Goal: Navigation & Orientation: Go to known website

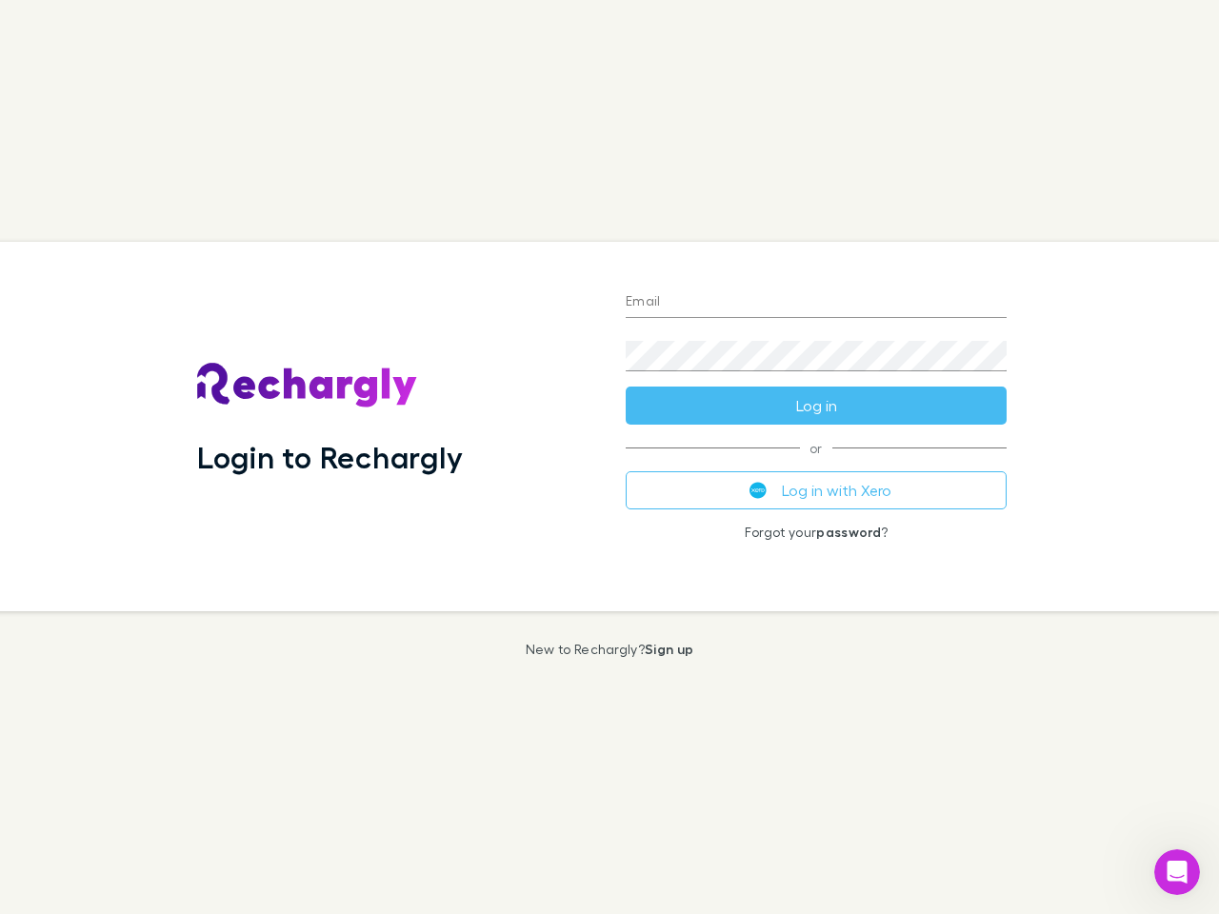
click at [609, 457] on div "Login to Rechargly" at bounding box center [396, 426] width 428 height 369
click at [816, 303] on input "Email" at bounding box center [816, 303] width 381 height 30
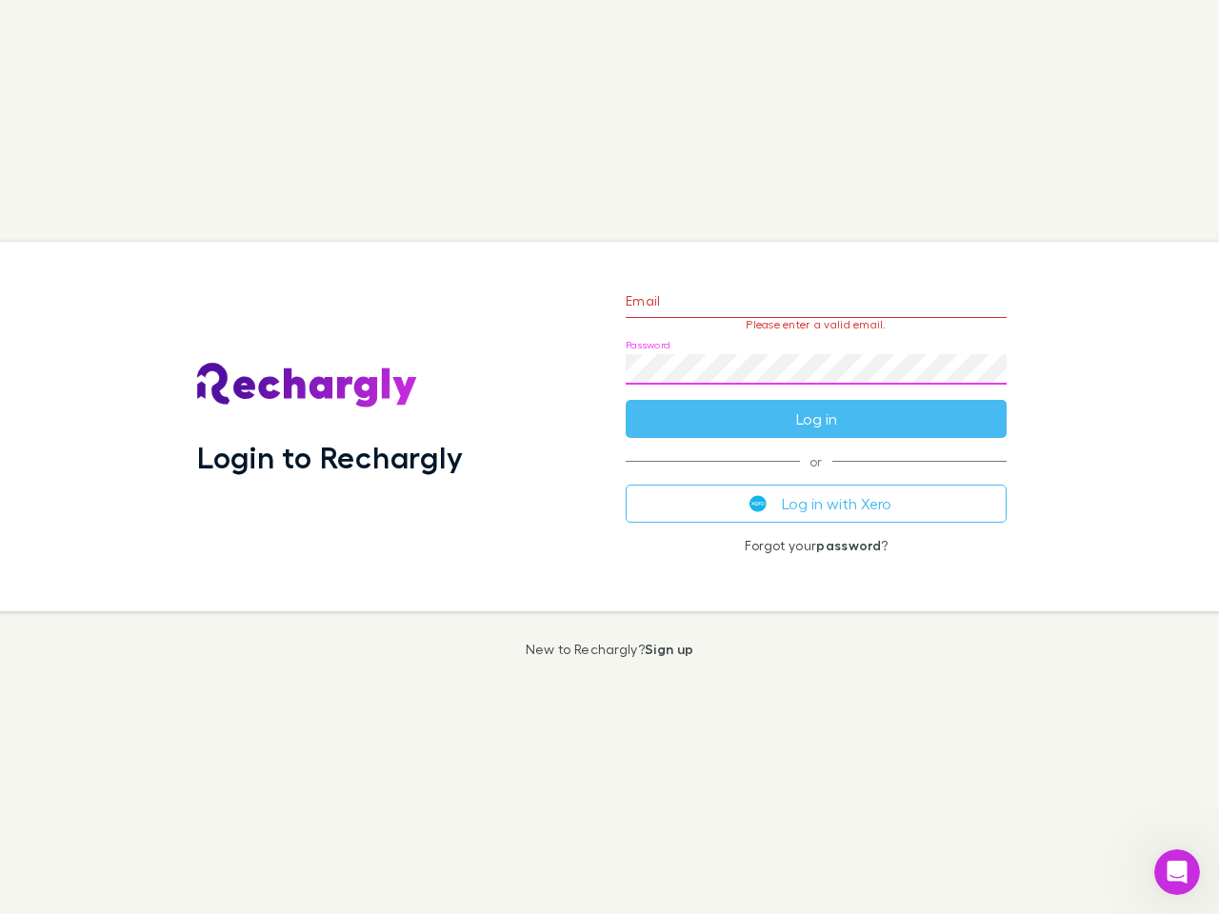
click at [816, 406] on form "Email Please enter a valid email. Password Log in" at bounding box center [816, 355] width 381 height 166
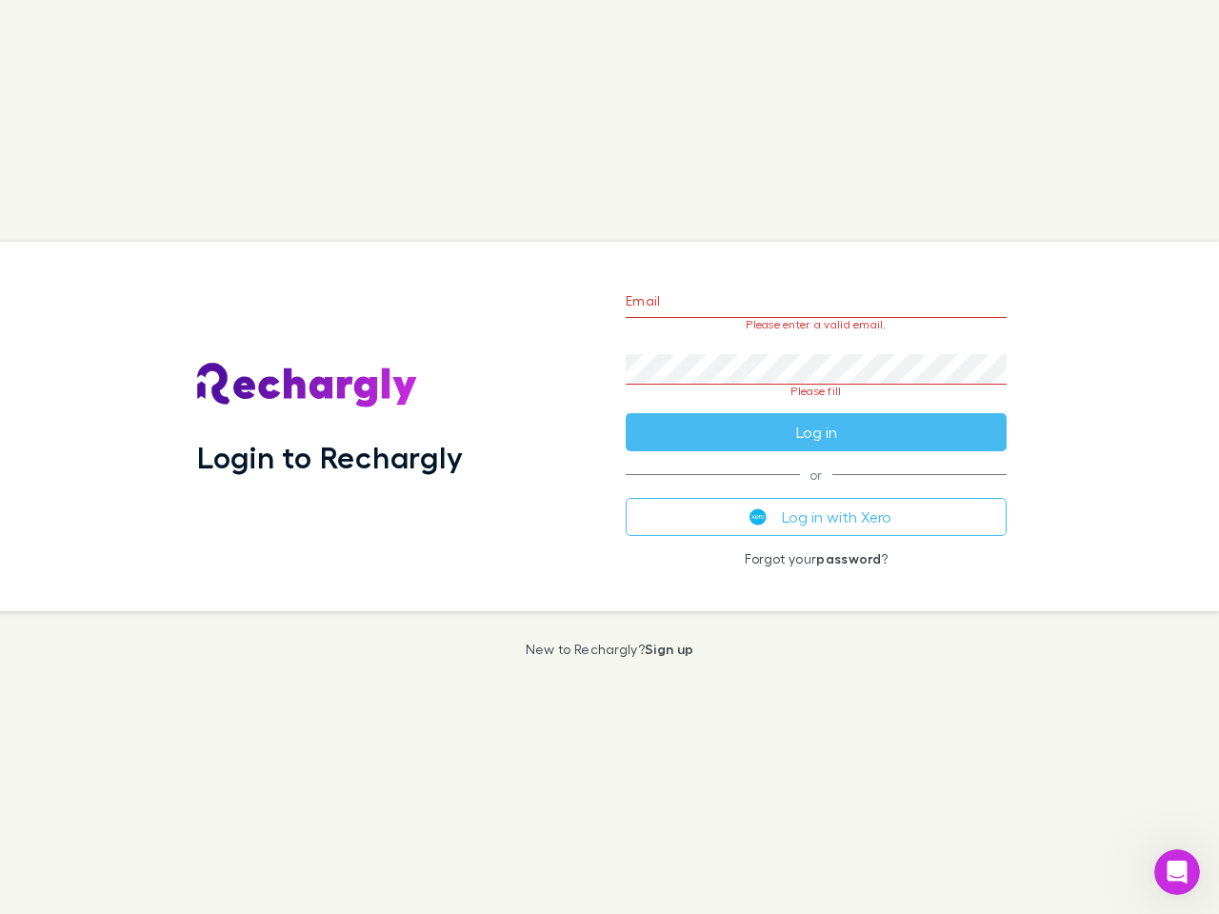
click at [816, 490] on div "Email Please enter a valid email. Password Please fill Log in or Log in with Xe…" at bounding box center [815, 426] width 411 height 369
click at [1177, 872] on icon "Open Intercom Messenger" at bounding box center [1177, 872] width 31 height 31
